Goal: Transaction & Acquisition: Purchase product/service

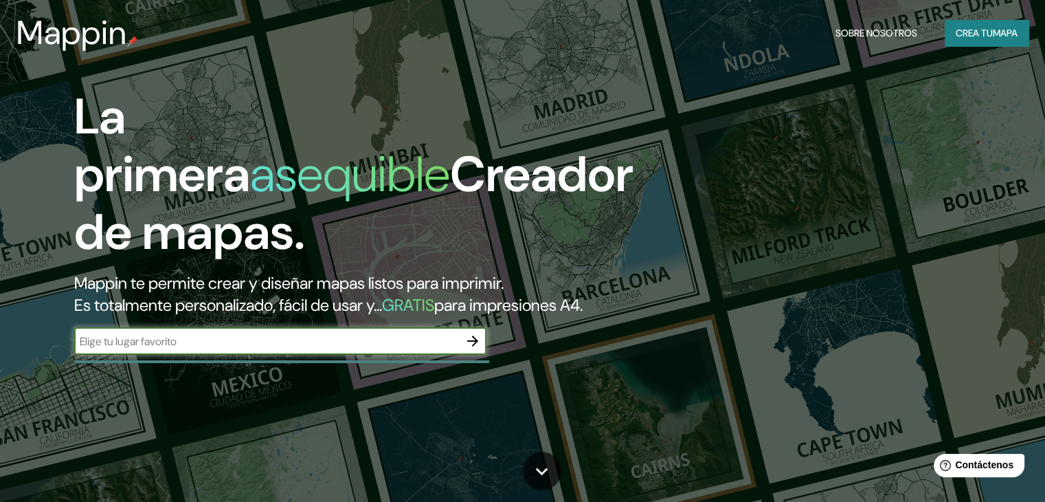
click at [275, 349] on input "text" at bounding box center [266, 341] width 385 height 16
type input "[PERSON_NAME]"
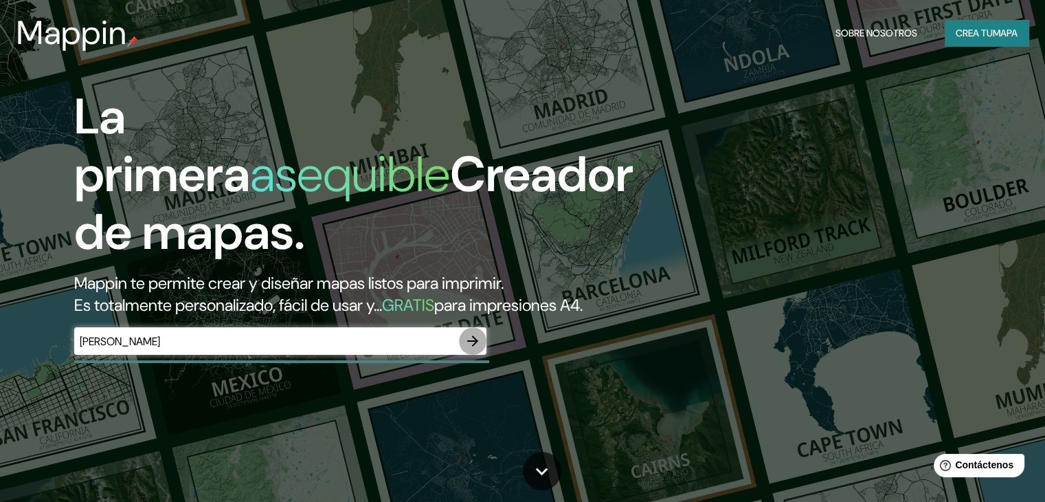
click at [474, 349] on icon "button" at bounding box center [473, 341] width 16 height 16
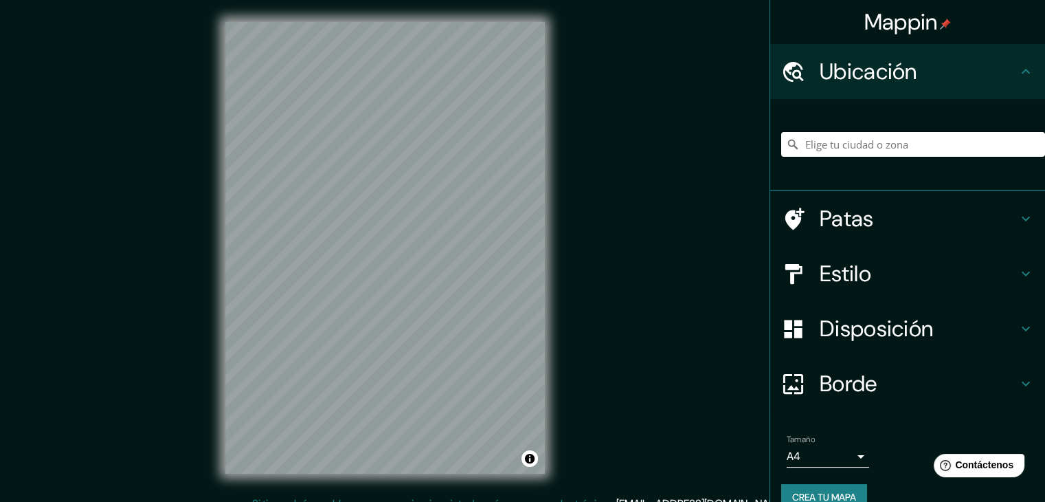
click at [841, 144] on input "Elige tu ciudad o zona" at bounding box center [913, 144] width 264 height 25
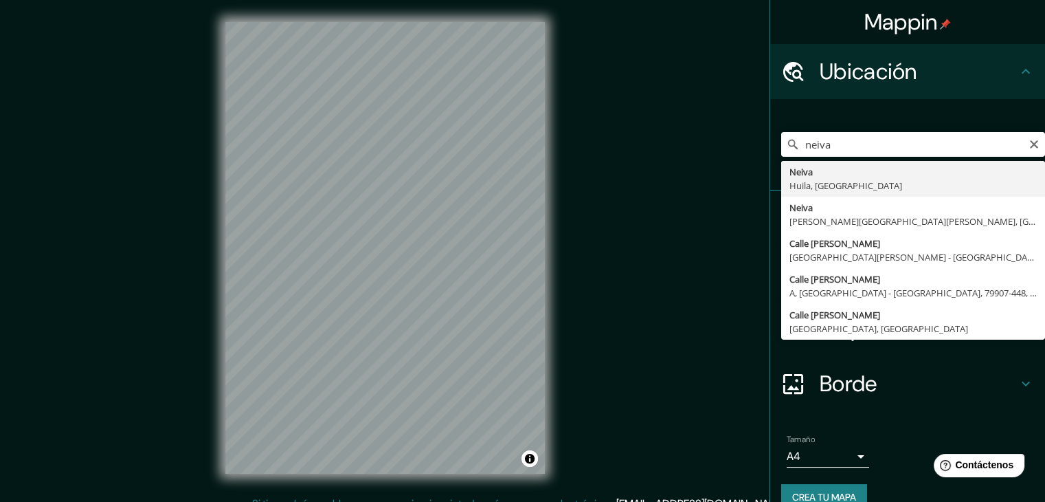
type input "Neiva, [GEOGRAPHIC_DATA], [GEOGRAPHIC_DATA]"
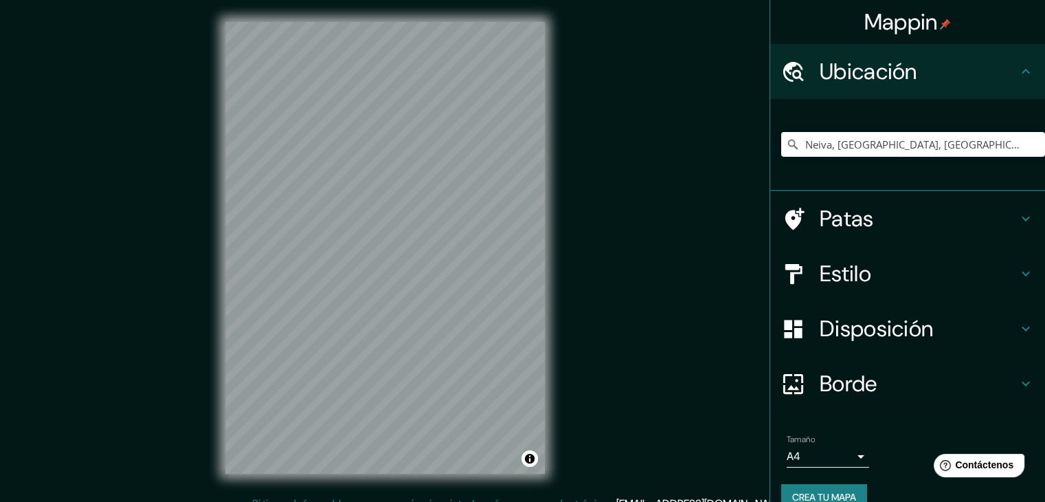
click at [844, 265] on font "Estilo" at bounding box center [846, 273] width 52 height 29
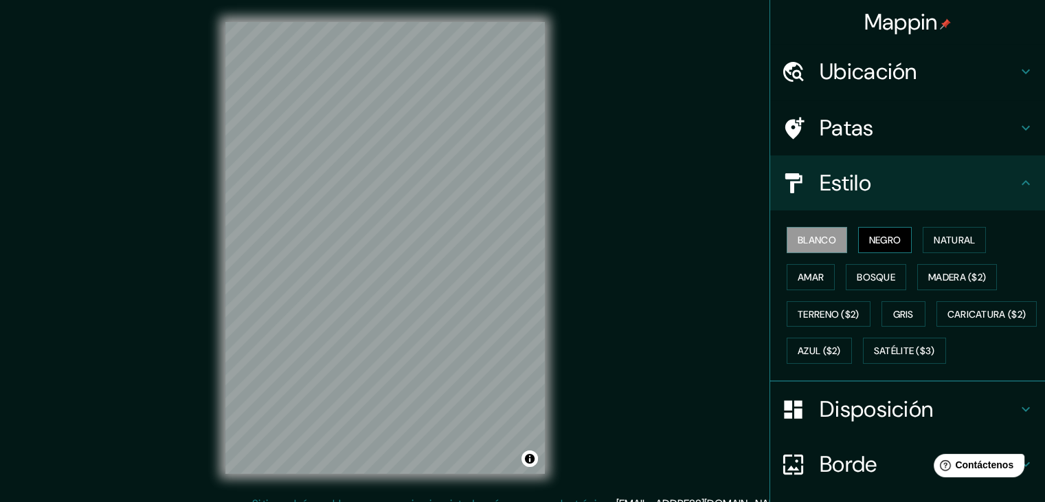
click at [866, 229] on button "Negro" at bounding box center [885, 240] width 54 height 26
click at [934, 237] on font "Natural" at bounding box center [954, 240] width 41 height 12
